Goal: Communication & Community: Answer question/provide support

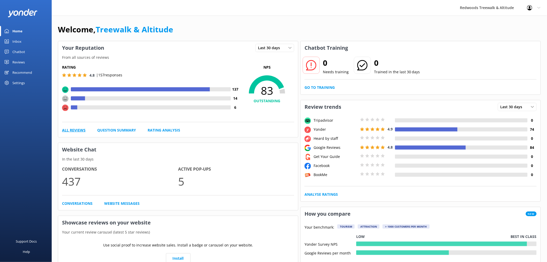
click at [77, 130] on link "All Reviews" at bounding box center [74, 130] width 24 height 6
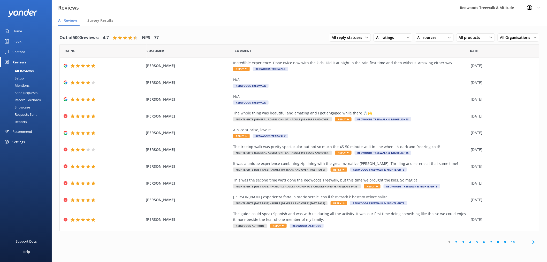
click at [27, 52] on link "Chatbot" at bounding box center [26, 52] width 52 height 10
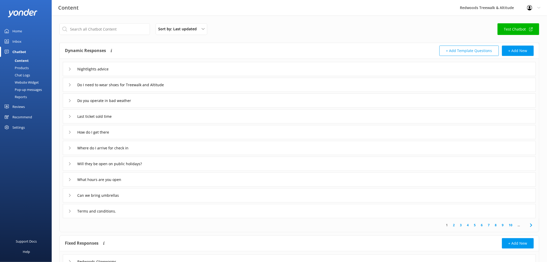
click at [22, 43] on link "Inbox" at bounding box center [26, 41] width 52 height 10
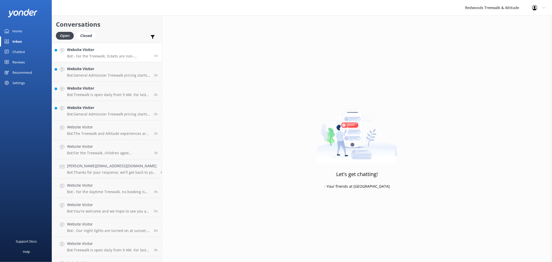
click at [112, 50] on h4 "Website Visitor" at bounding box center [108, 50] width 83 height 6
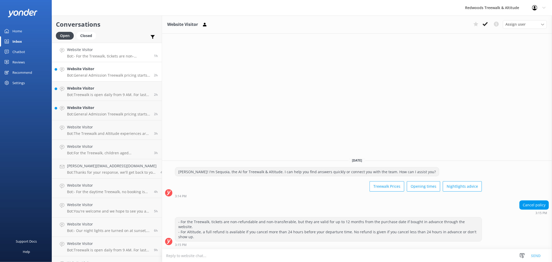
click at [115, 68] on h4 "Website Visitor" at bounding box center [108, 69] width 83 height 6
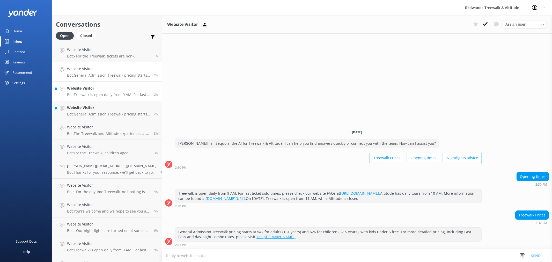
click at [107, 91] on h4 "Website Visitor" at bounding box center [108, 88] width 83 height 6
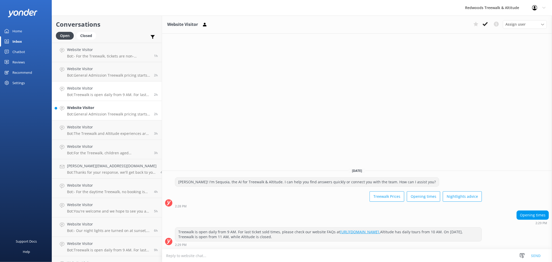
click at [108, 107] on h4 "Website Visitor" at bounding box center [108, 108] width 83 height 6
click at [36, 32] on link "Home" at bounding box center [26, 31] width 52 height 10
